Goal: Task Accomplishment & Management: Manage account settings

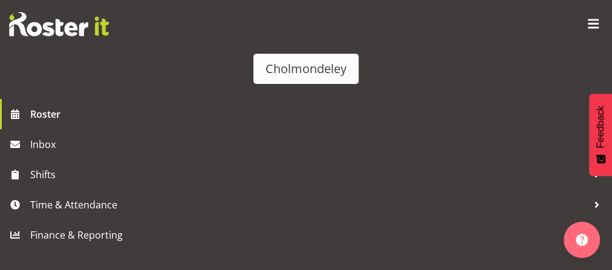
scroll to position [12, 0]
click at [493, 6] on span at bounding box center [494, 3] width 19 height 19
click at [400, 161] on link "Employees" at bounding box center [306, 178] width 278 height 34
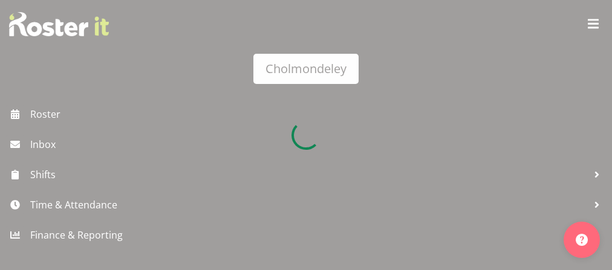
select select
select select "80"
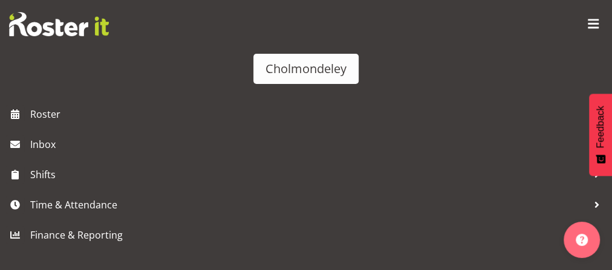
scroll to position [958, 0]
click at [167, 235] on span at bounding box center [151, 244] width 32 height 18
click at [143, 240] on input "Active" at bounding box center [139, 244] width 8 height 8
checkbox input "false"
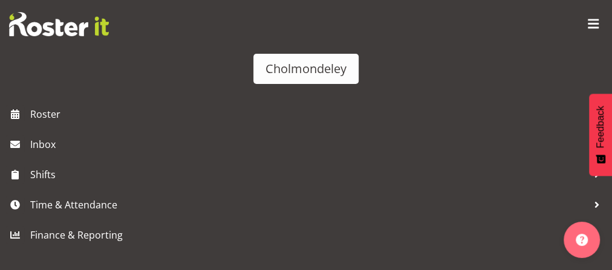
scroll to position [236, 0]
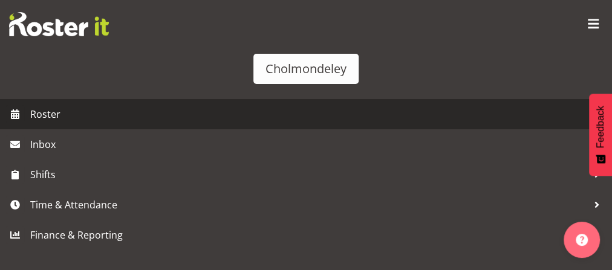
click at [43, 123] on span "Roster" at bounding box center [318, 114] width 576 height 18
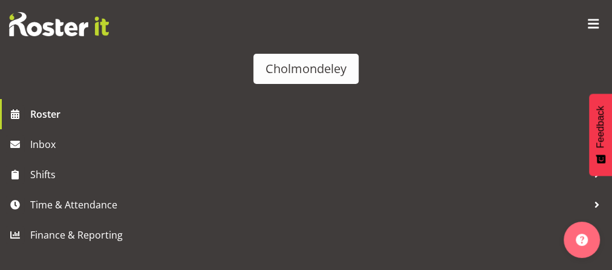
scroll to position [1074, 0]
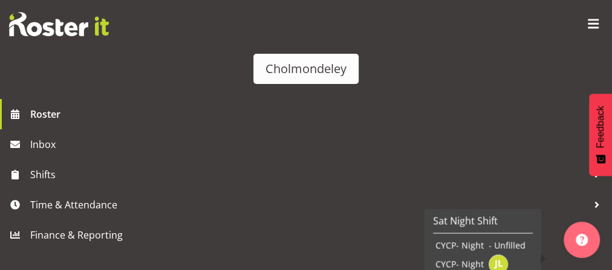
click at [0, 0] on h4 "Sat Night Sh..." at bounding box center [0, 0] width 0 height 0
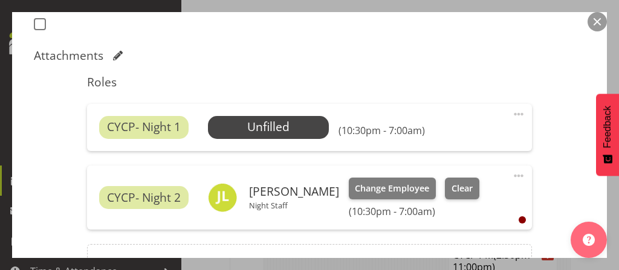
scroll to position [387, 0]
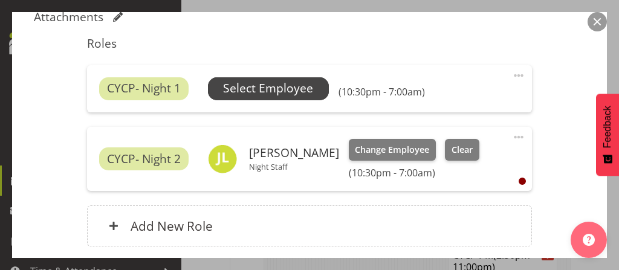
click at [266, 88] on span "Select Employee" at bounding box center [268, 89] width 90 height 18
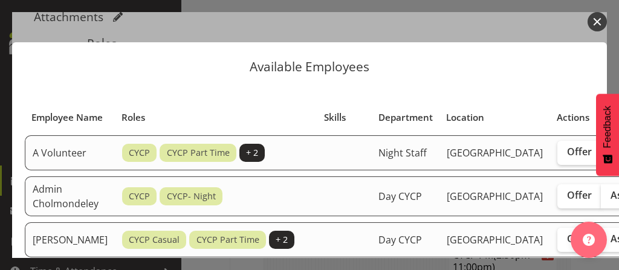
click at [601, 209] on label "Assign" at bounding box center [626, 196] width 50 height 24
click at [601, 200] on input "Assign" at bounding box center [605, 196] width 8 height 8
checkbox input "true"
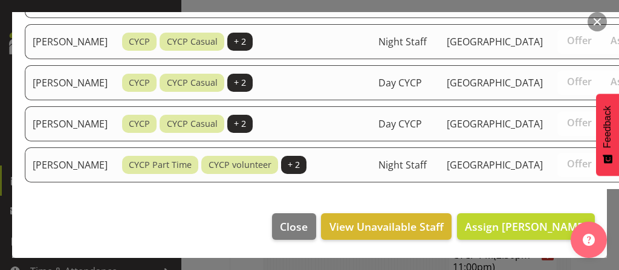
scroll to position [1159, 0]
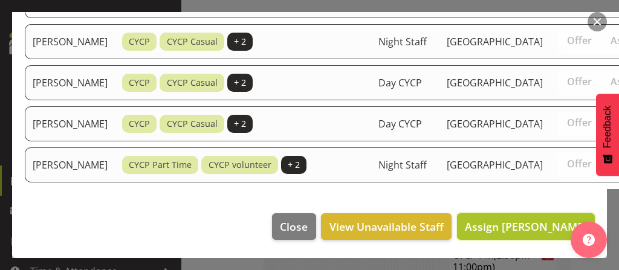
click at [519, 219] on span "Assign Admin Cholmondeley" at bounding box center [526, 226] width 122 height 15
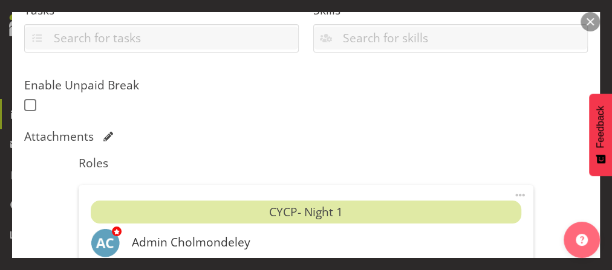
scroll to position [497, 0]
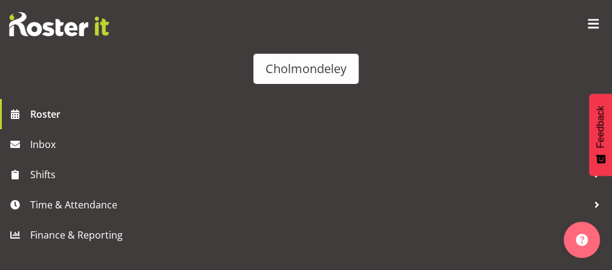
scroll to position [1266, 0]
